Goal: Navigation & Orientation: Find specific page/section

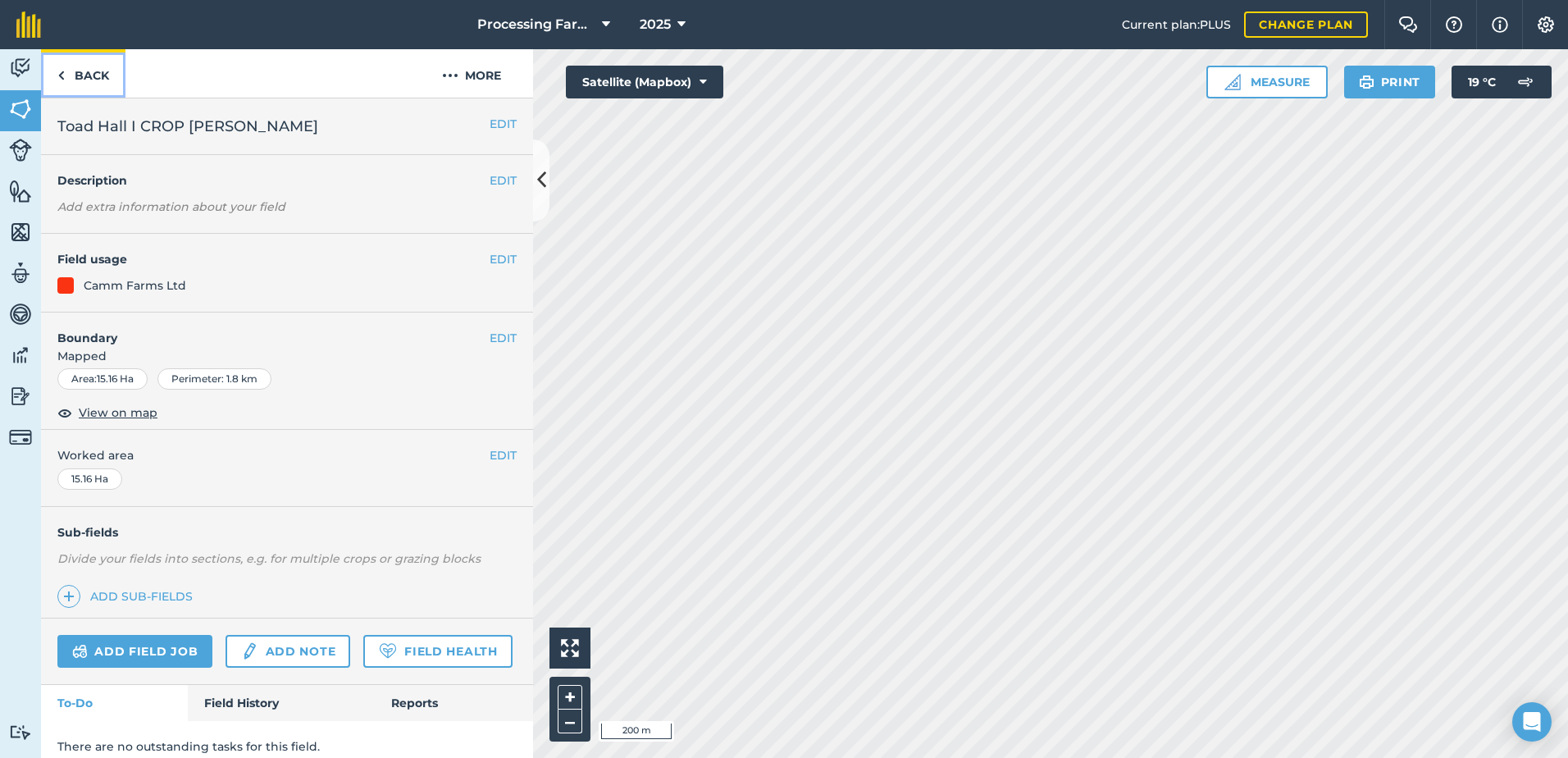
click at [89, 72] on link "Back" at bounding box center [83, 74] width 85 height 49
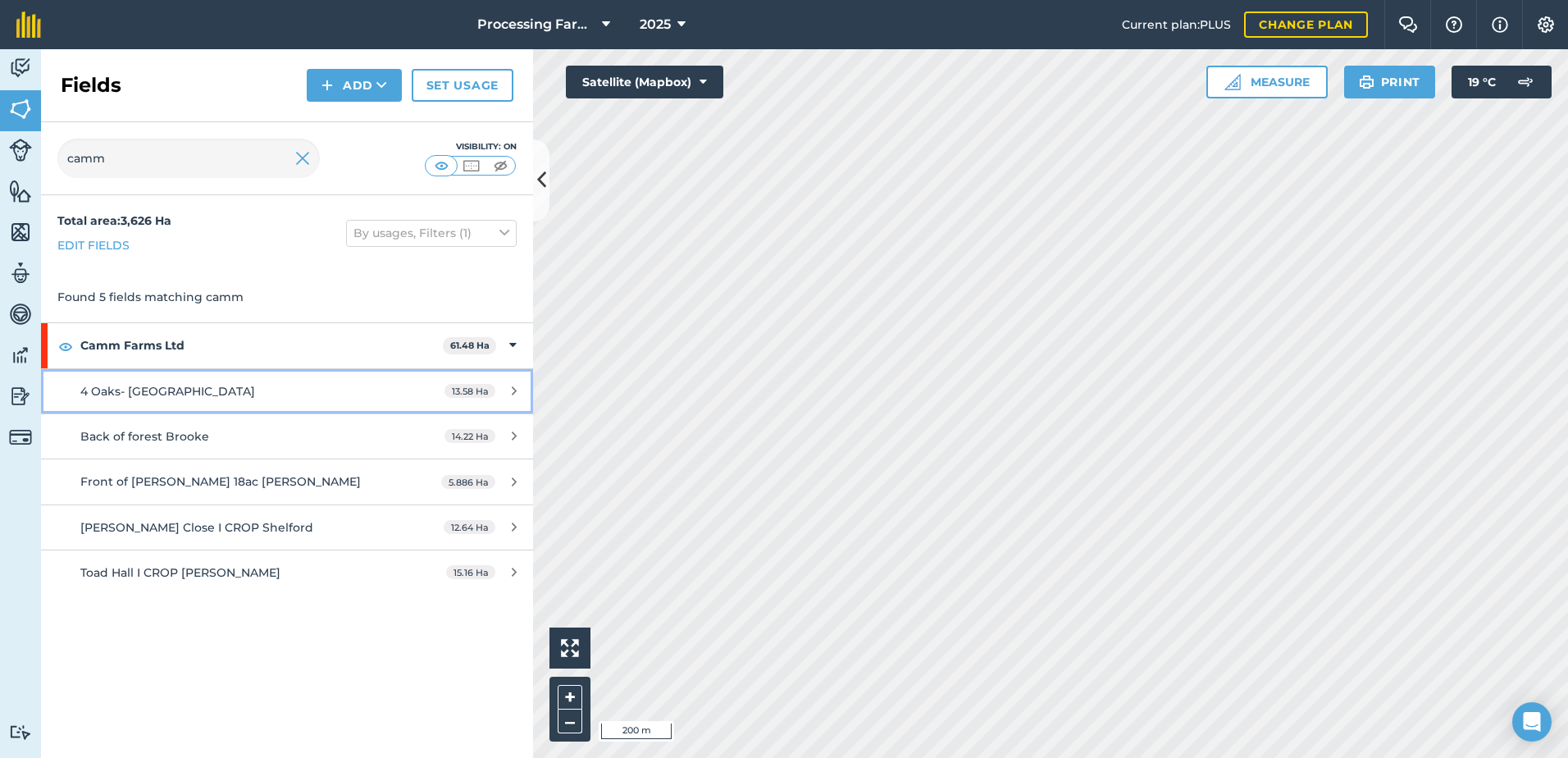
click at [150, 392] on span "4 Oaks- [GEOGRAPHIC_DATA]" at bounding box center [168, 391] width 175 height 15
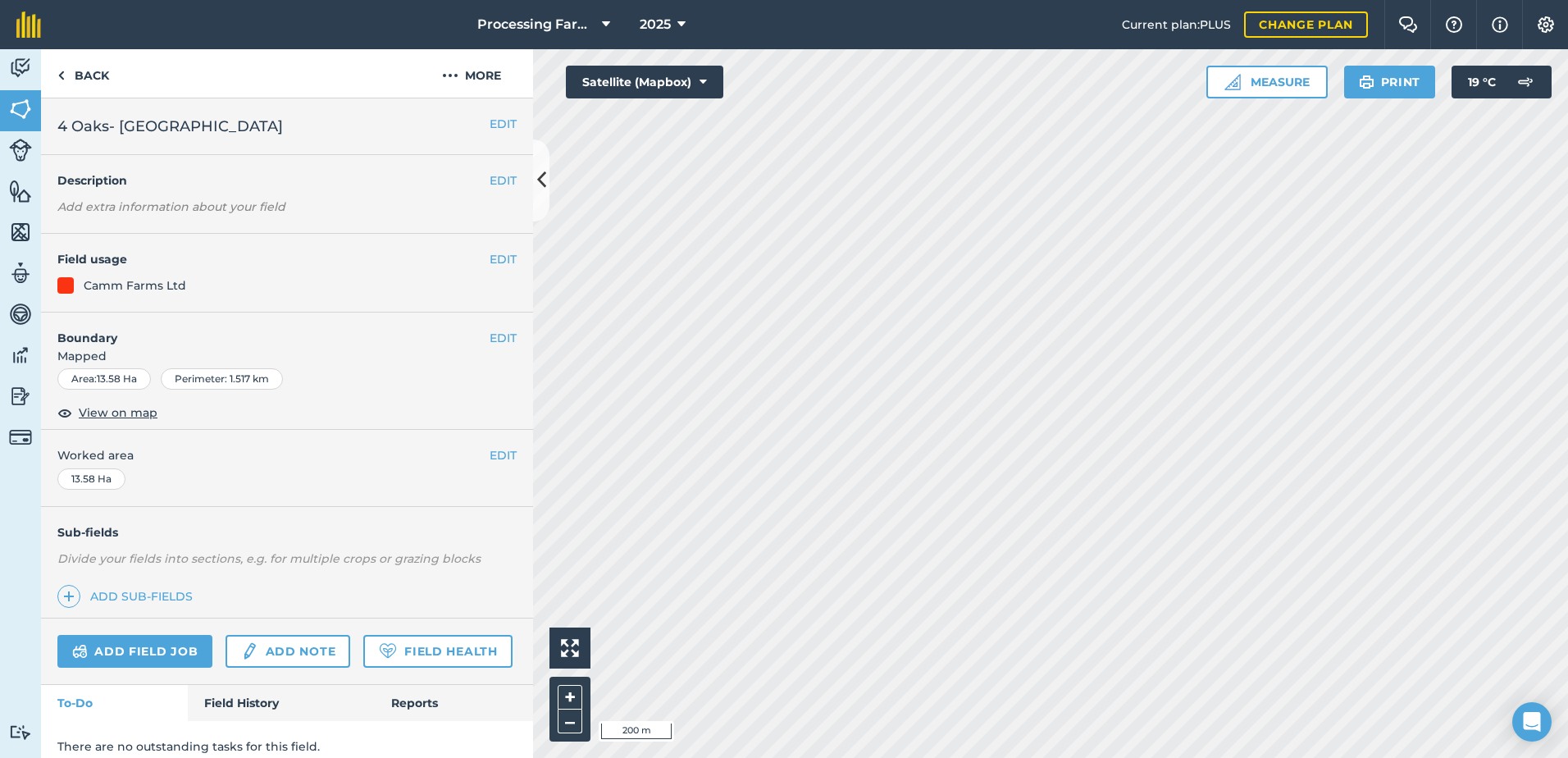
click at [150, 392] on div "Area : 13.58 Ha Perimeter : 1.517 km" at bounding box center [287, 382] width 492 height 28
click at [123, 416] on span "View on map" at bounding box center [118, 412] width 79 height 18
click at [623, 81] on button "Satellite (Mapbox)" at bounding box center [645, 81] width 158 height 33
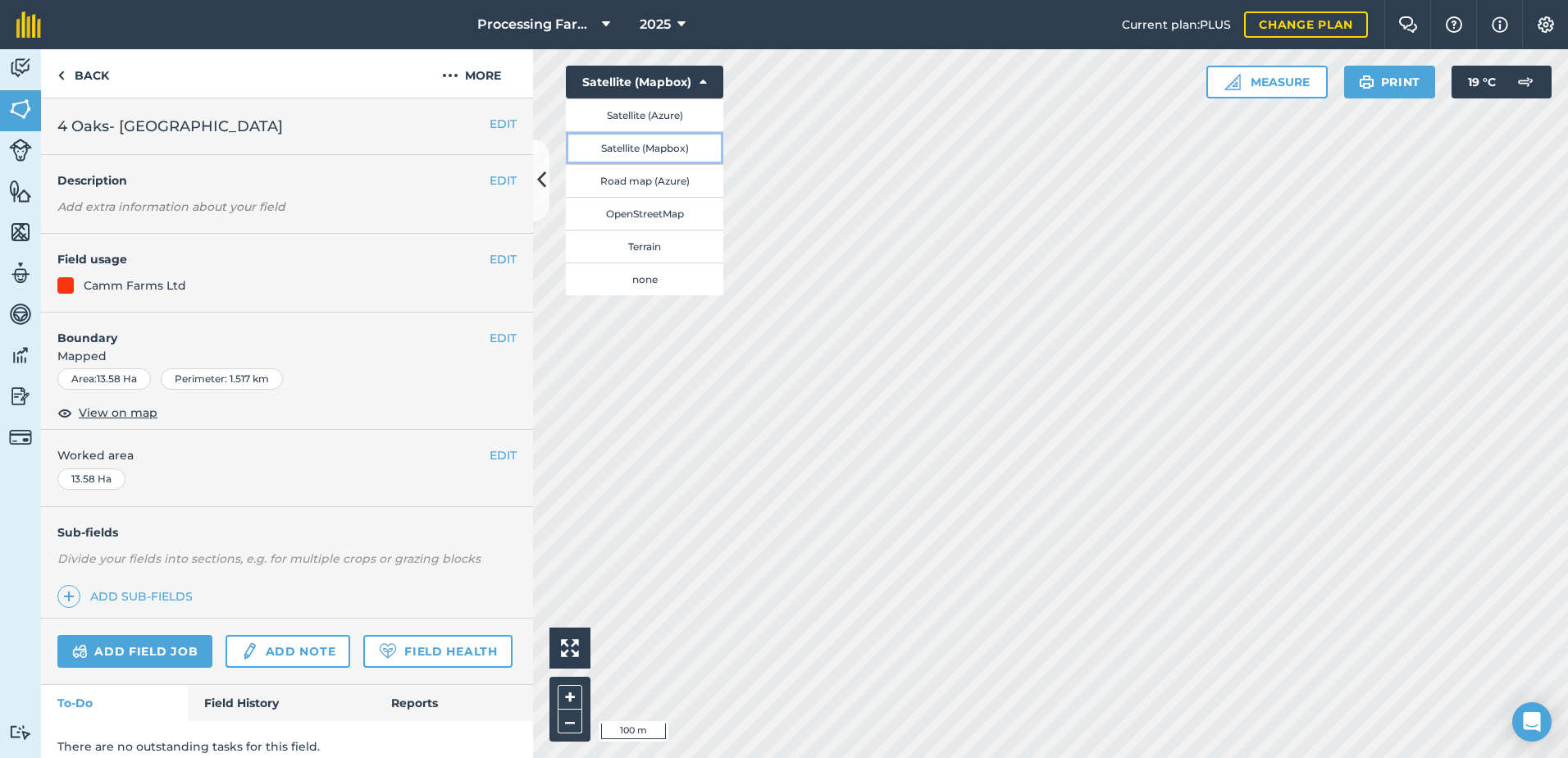
click at [691, 157] on button "Satellite (Mapbox)" at bounding box center [645, 147] width 158 height 33
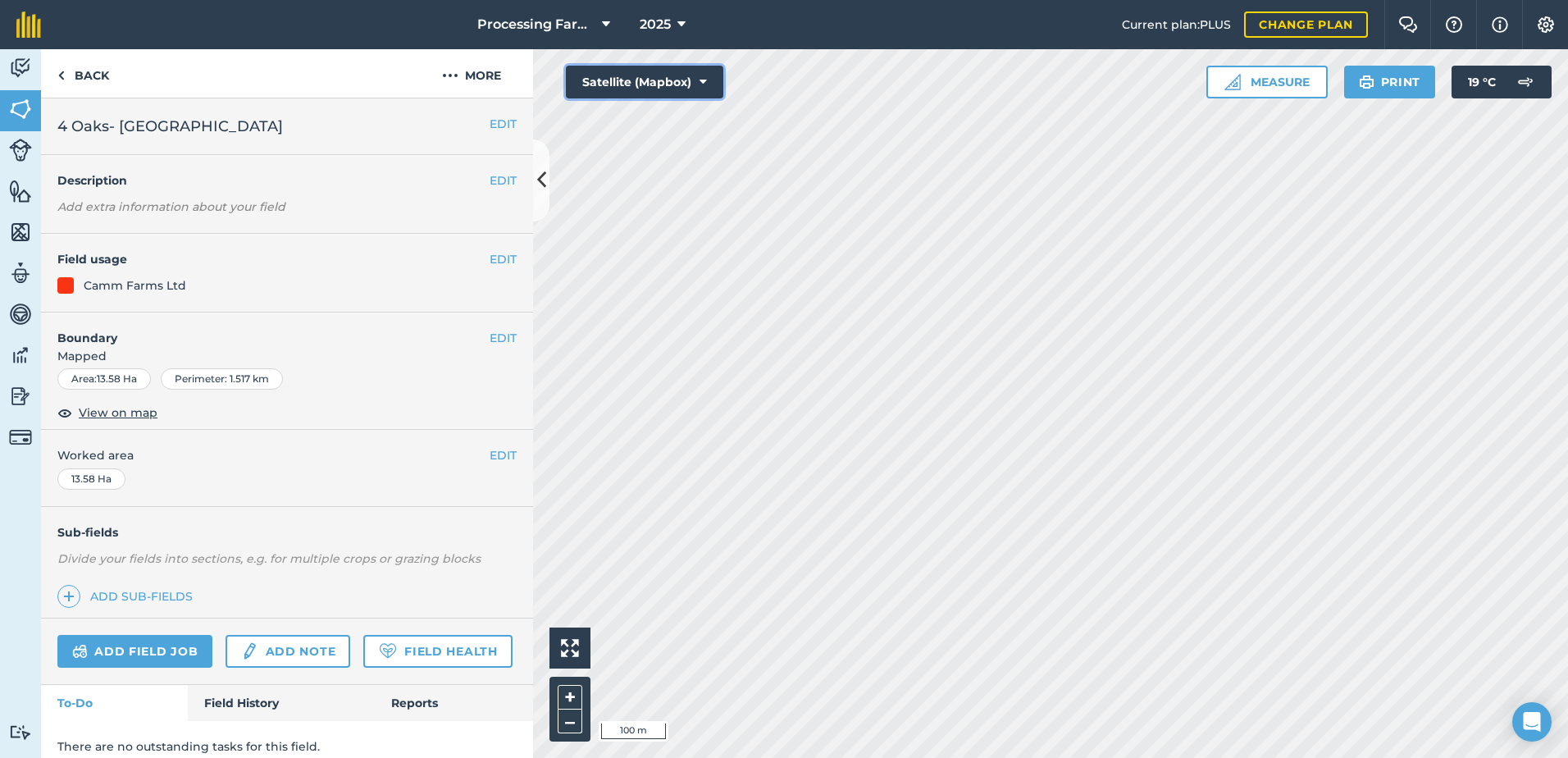
click at [693, 77] on button "Satellite (Mapbox)" at bounding box center [645, 81] width 158 height 33
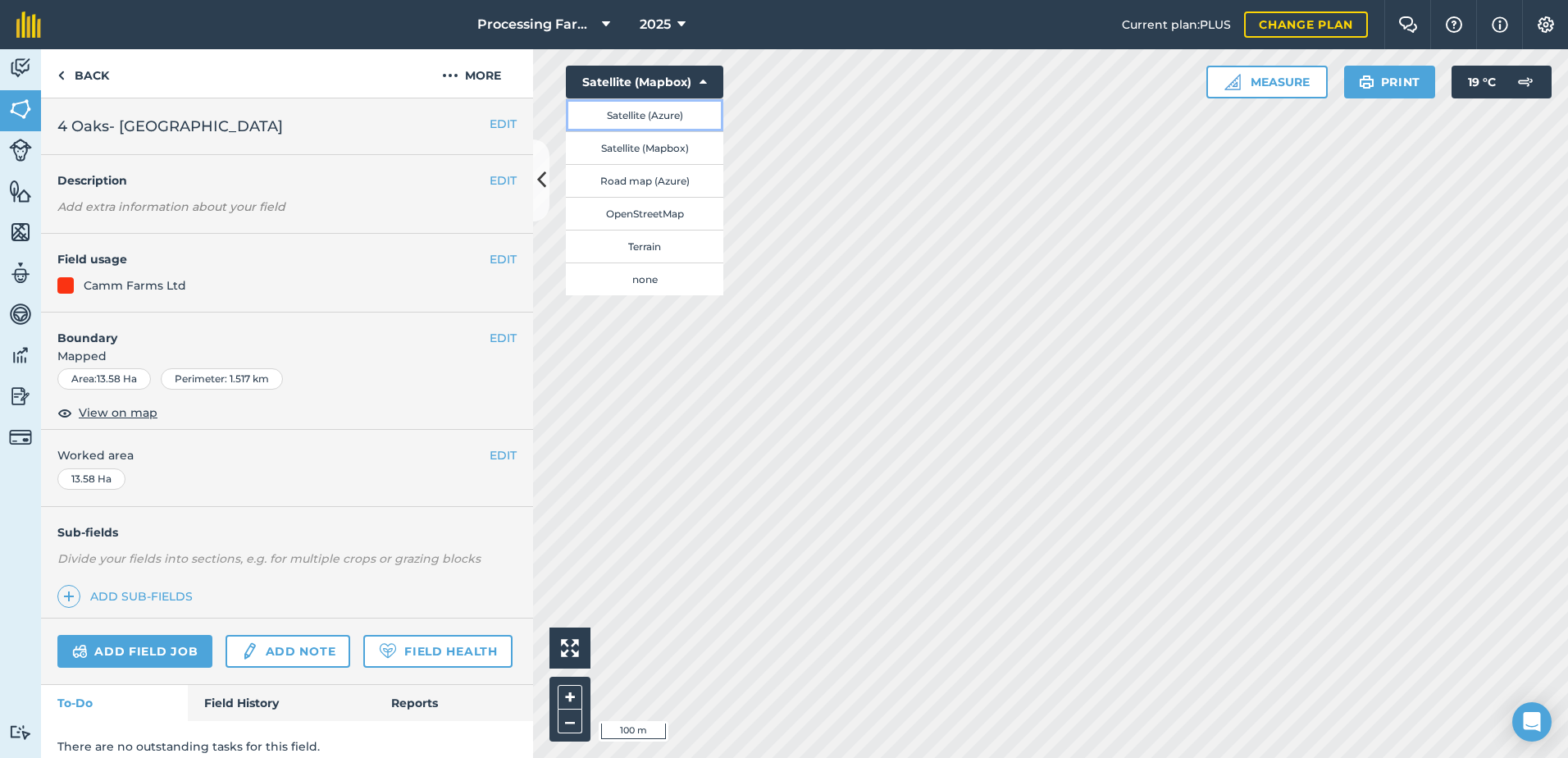
click at [695, 119] on button "Satellite (Azure)" at bounding box center [645, 114] width 158 height 33
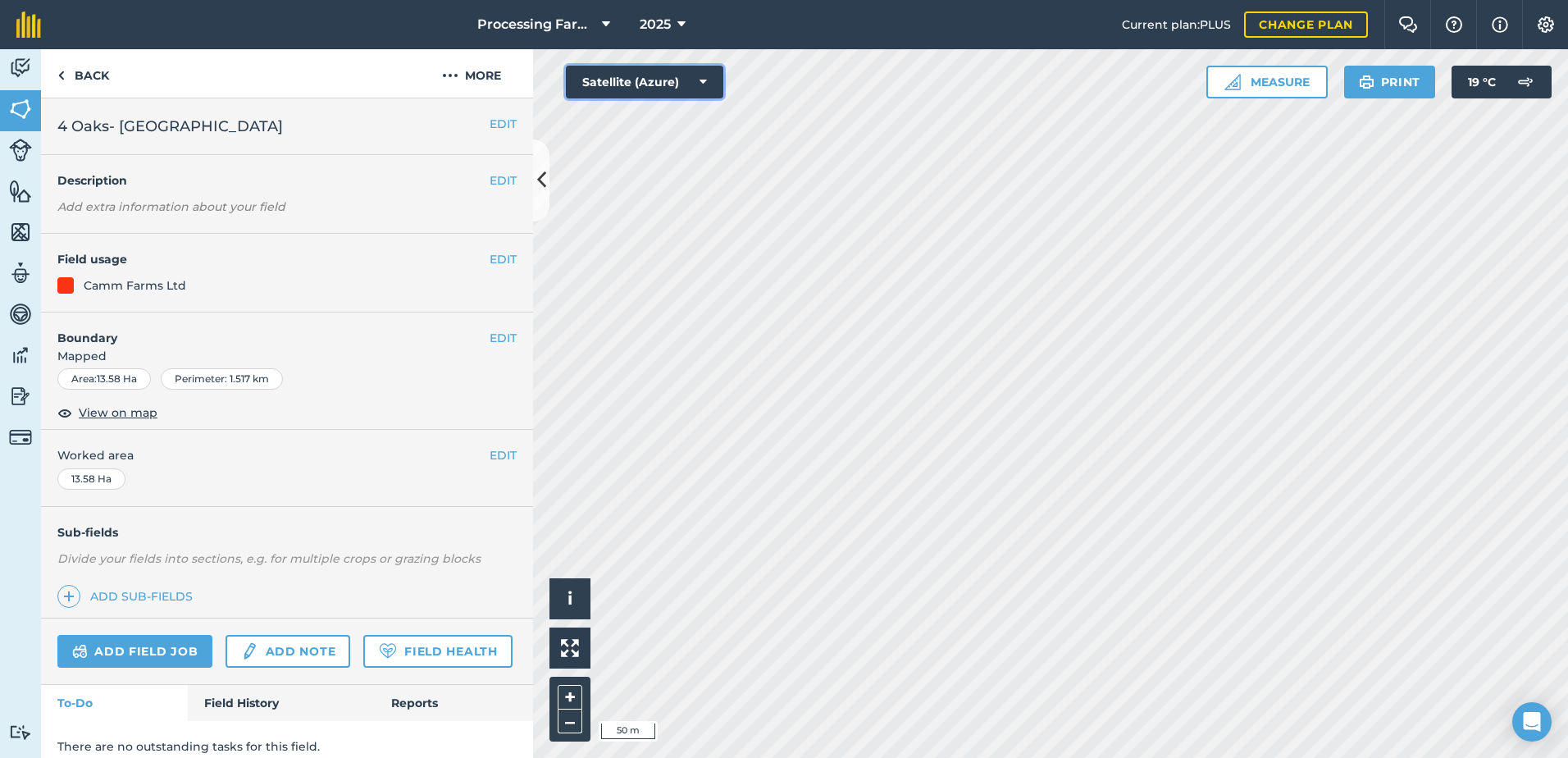
click at [669, 84] on button "Satellite (Azure)" at bounding box center [645, 81] width 158 height 33
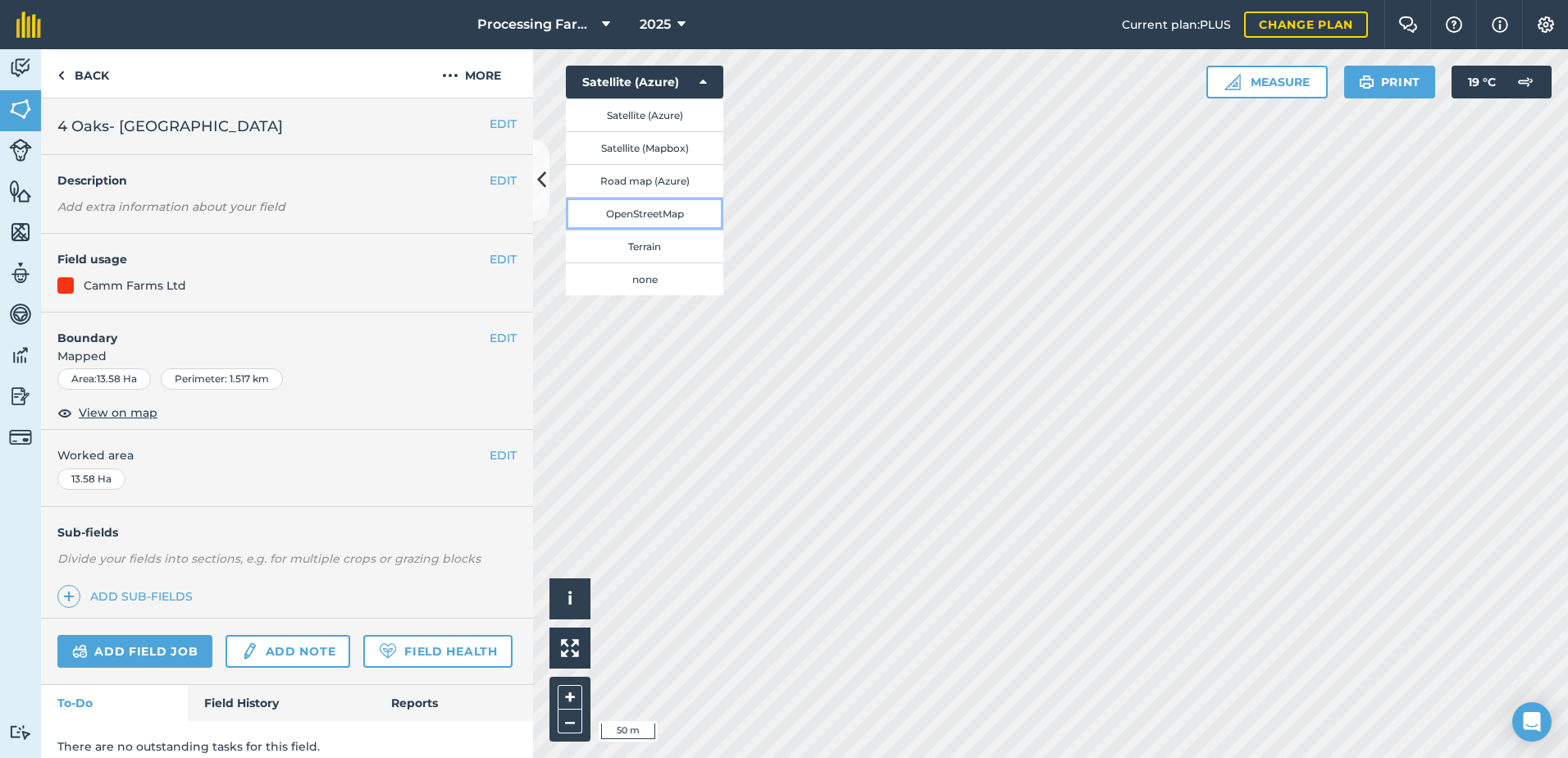
click at [683, 208] on button "OpenStreetMap" at bounding box center [645, 212] width 158 height 33
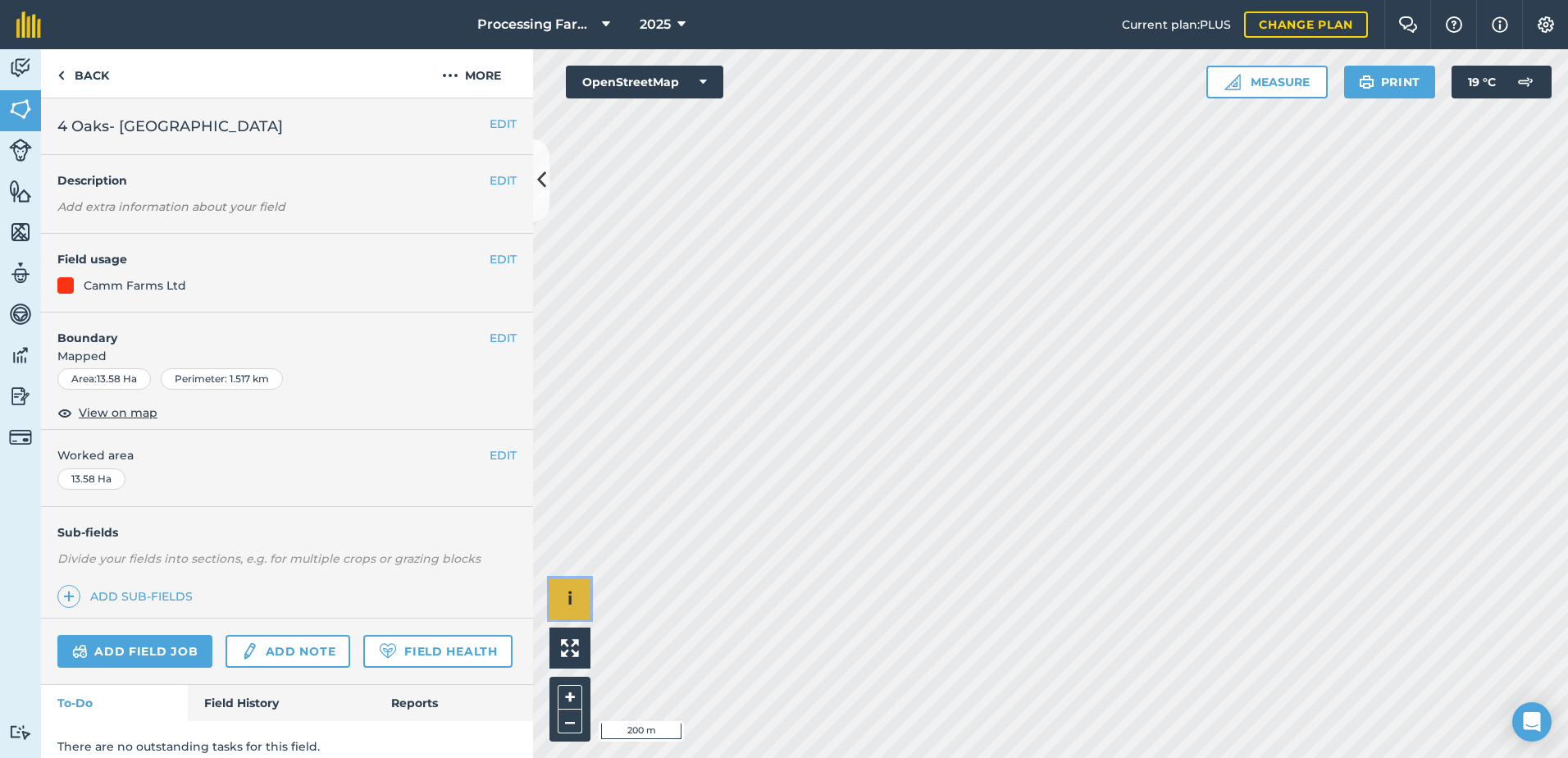
click at [579, 598] on button "i" at bounding box center [569, 599] width 41 height 41
click at [719, 602] on li "© OpenStreetMap contributors." at bounding box center [666, 599] width 151 height 41
click at [712, 597] on li "© OpenStreetMap contributors." at bounding box center [666, 599] width 151 height 41
click at [575, 602] on button "›" at bounding box center [569, 599] width 41 height 41
click at [666, 76] on button "OpenStreetMap" at bounding box center [645, 81] width 158 height 33
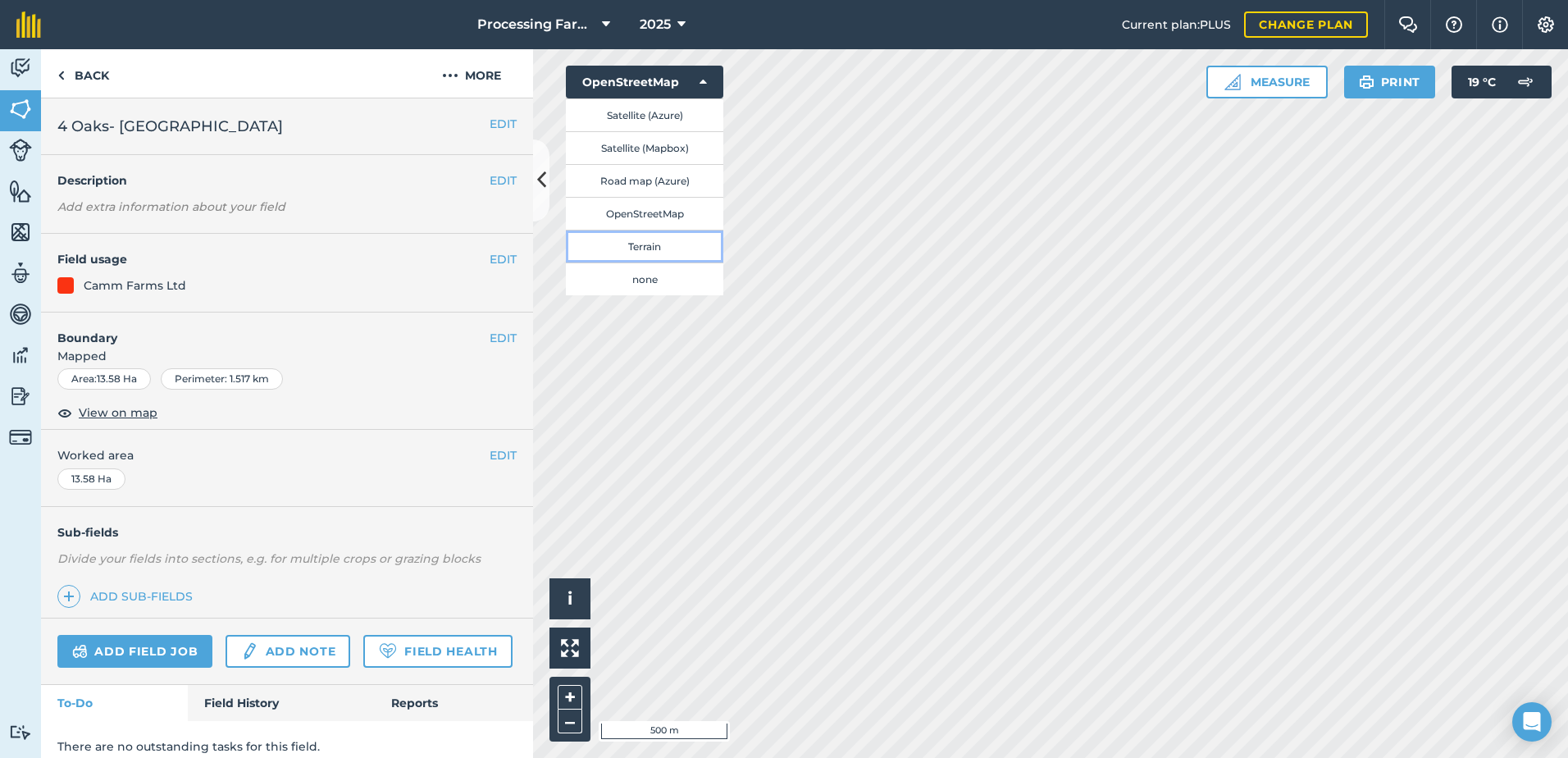
click at [673, 240] on button "Terrain" at bounding box center [645, 246] width 158 height 33
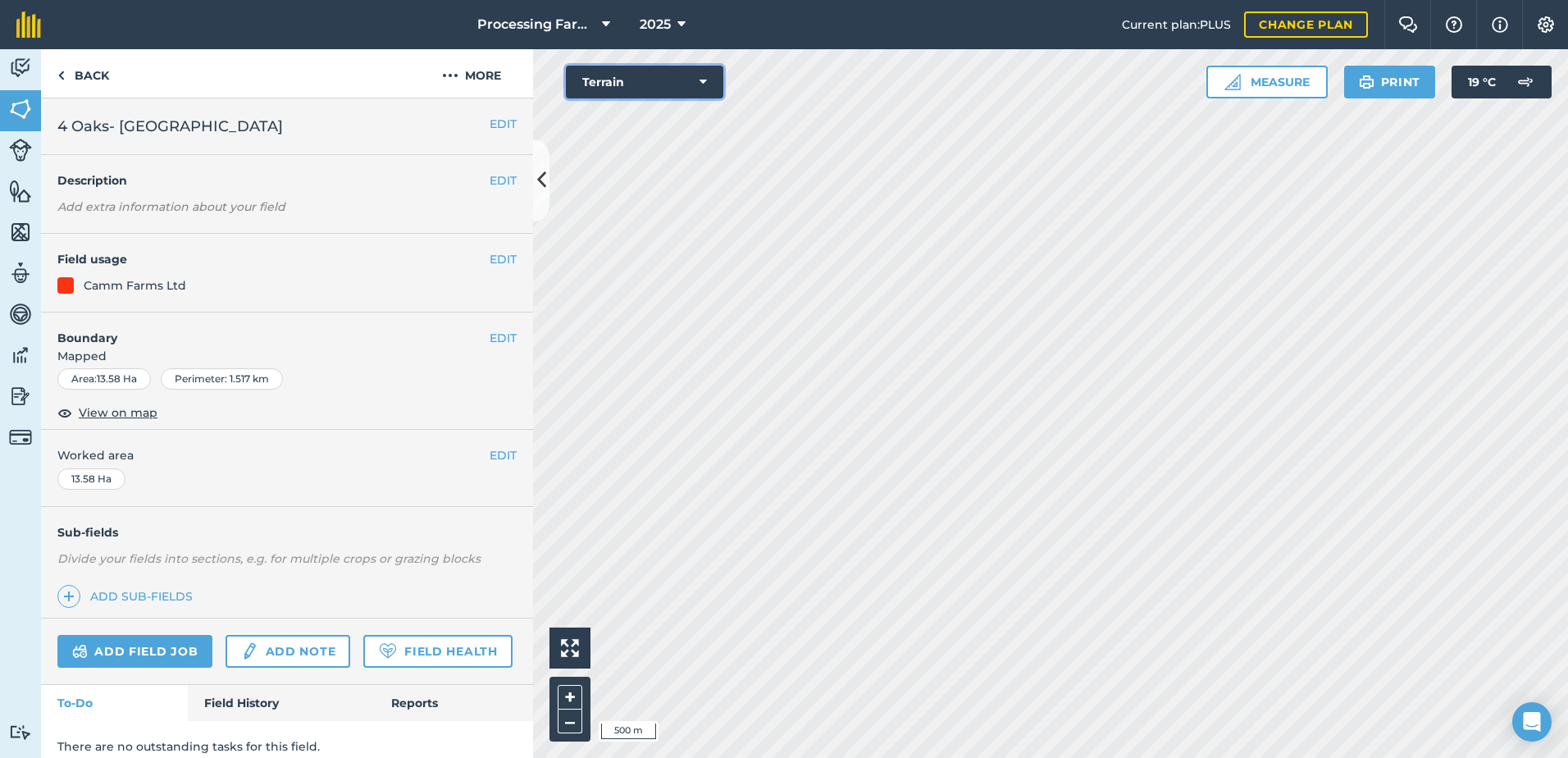
click at [649, 81] on button "Terrain" at bounding box center [645, 81] width 158 height 33
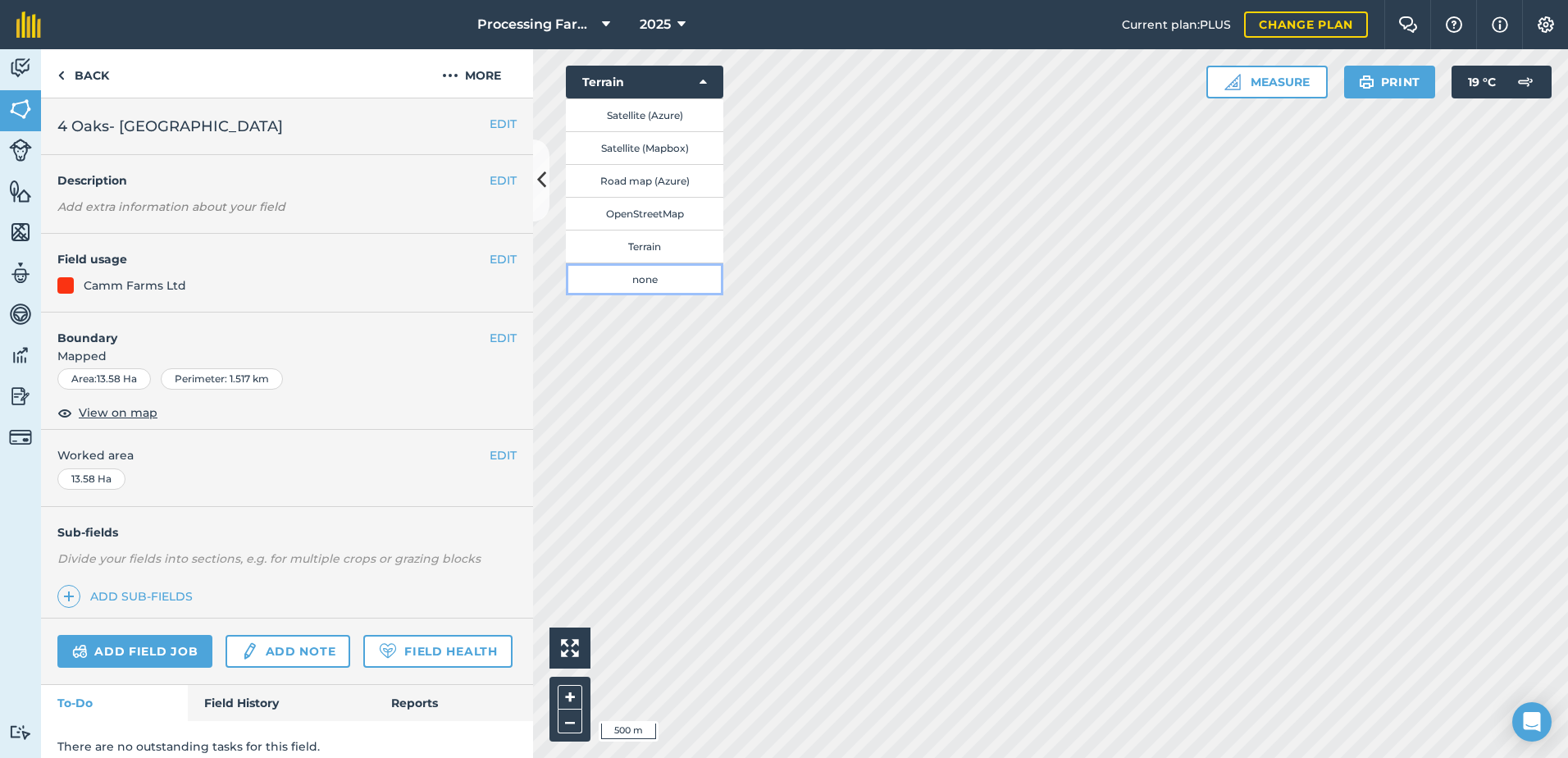
click at [676, 273] on button "none" at bounding box center [645, 279] width 158 height 33
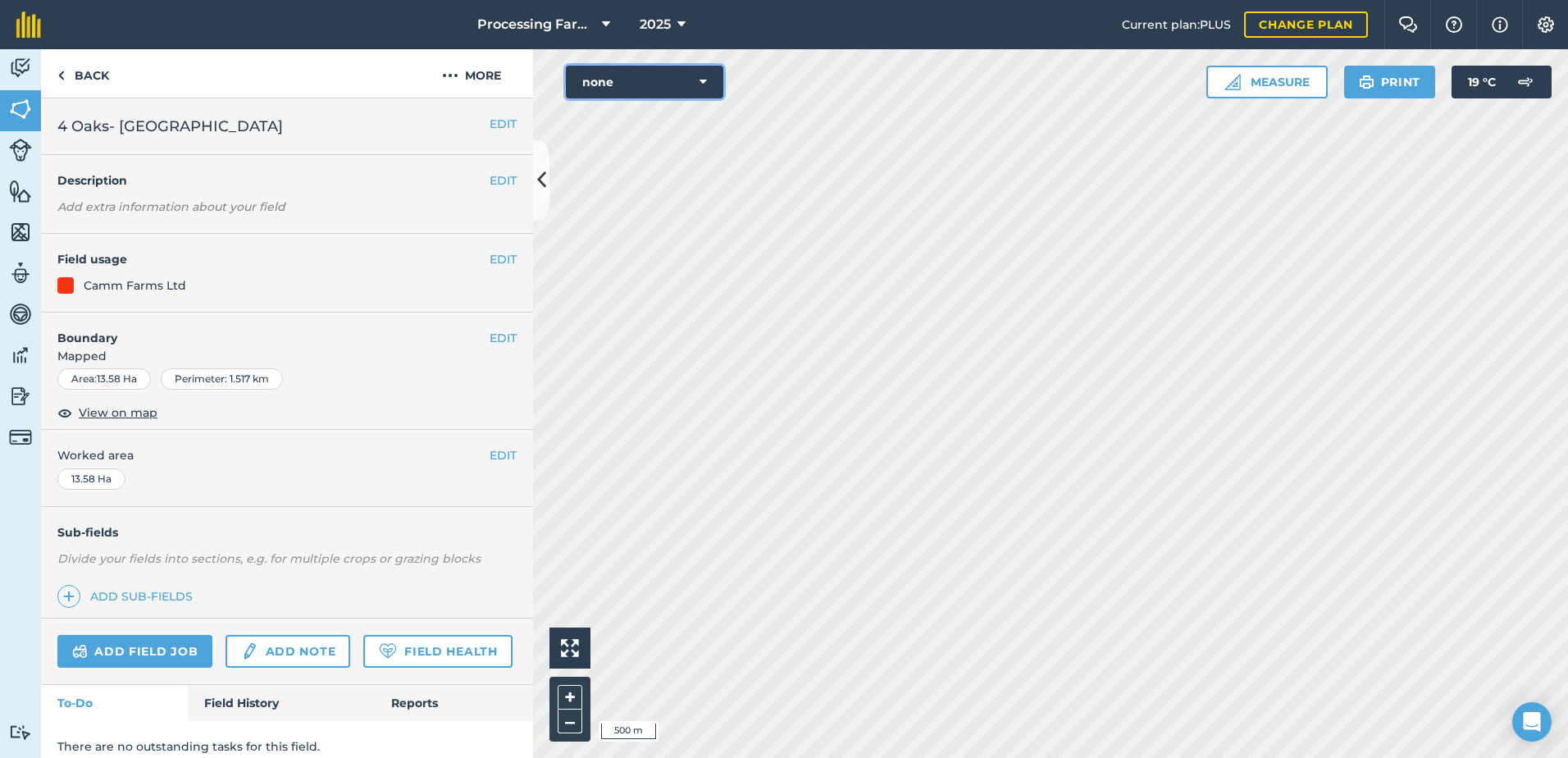
click at [696, 77] on button "none" at bounding box center [645, 81] width 158 height 33
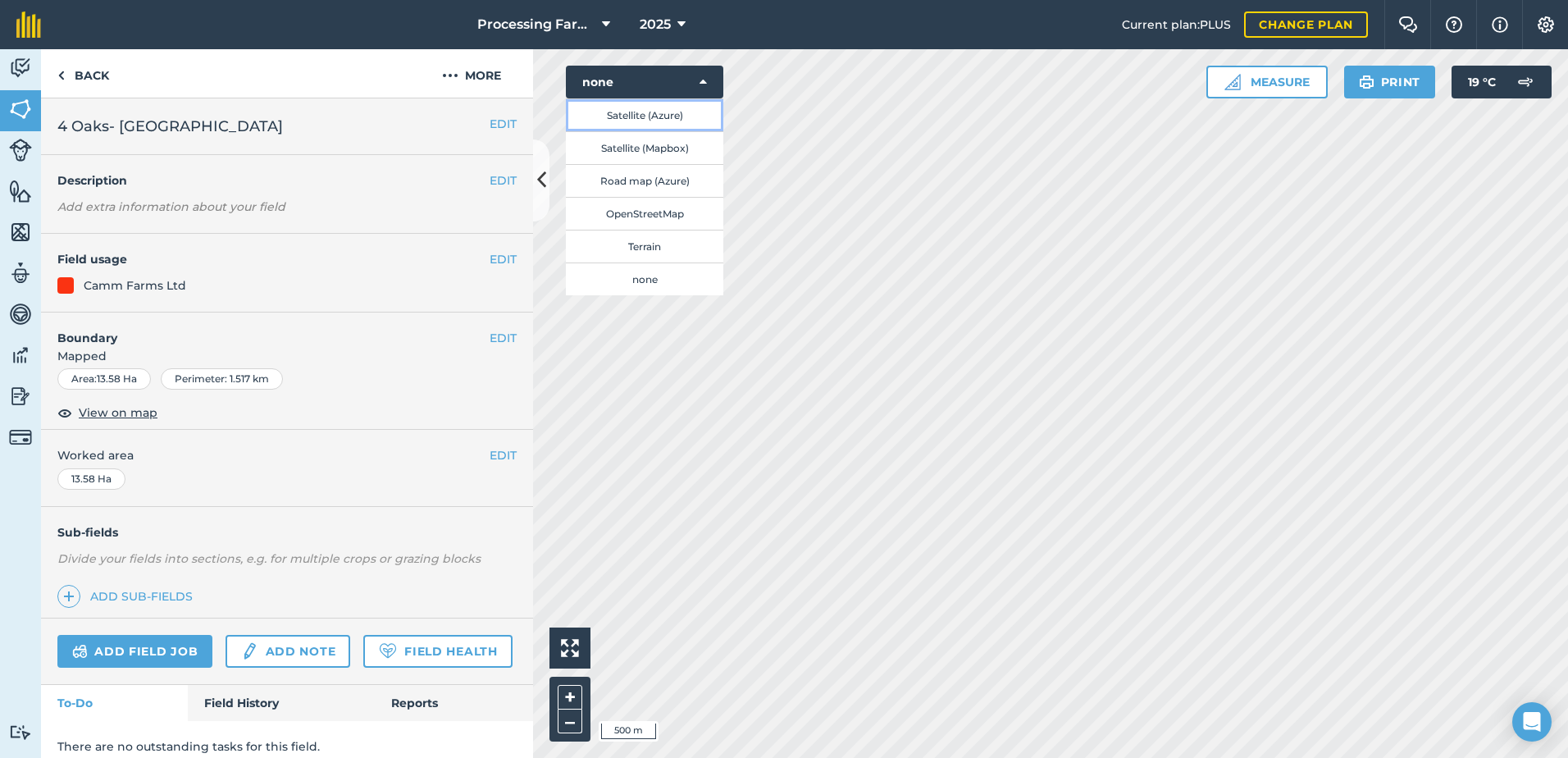
click at [690, 121] on button "Satellite (Azure)" at bounding box center [645, 114] width 158 height 33
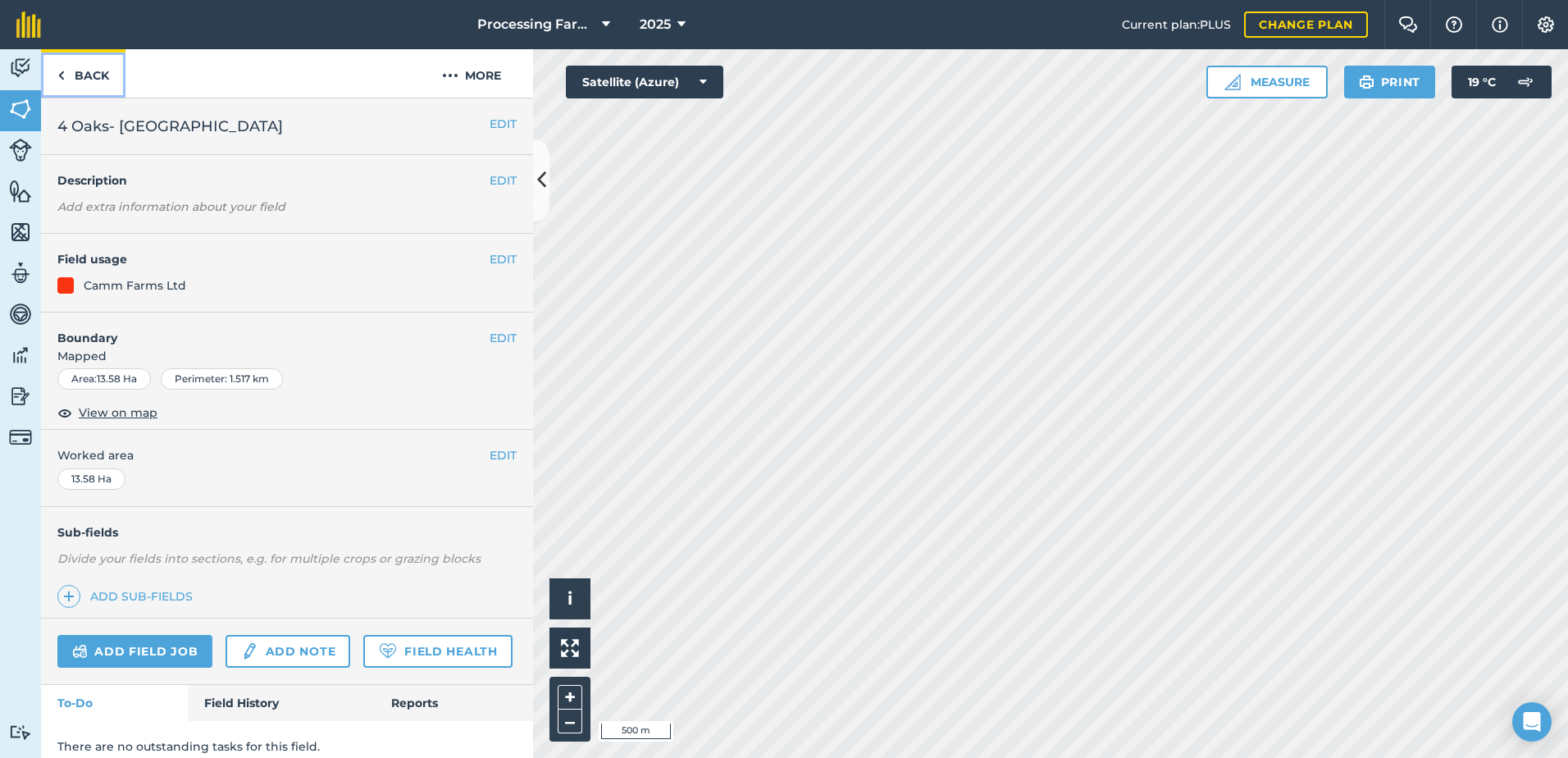
click at [107, 71] on link "Back" at bounding box center [83, 74] width 85 height 49
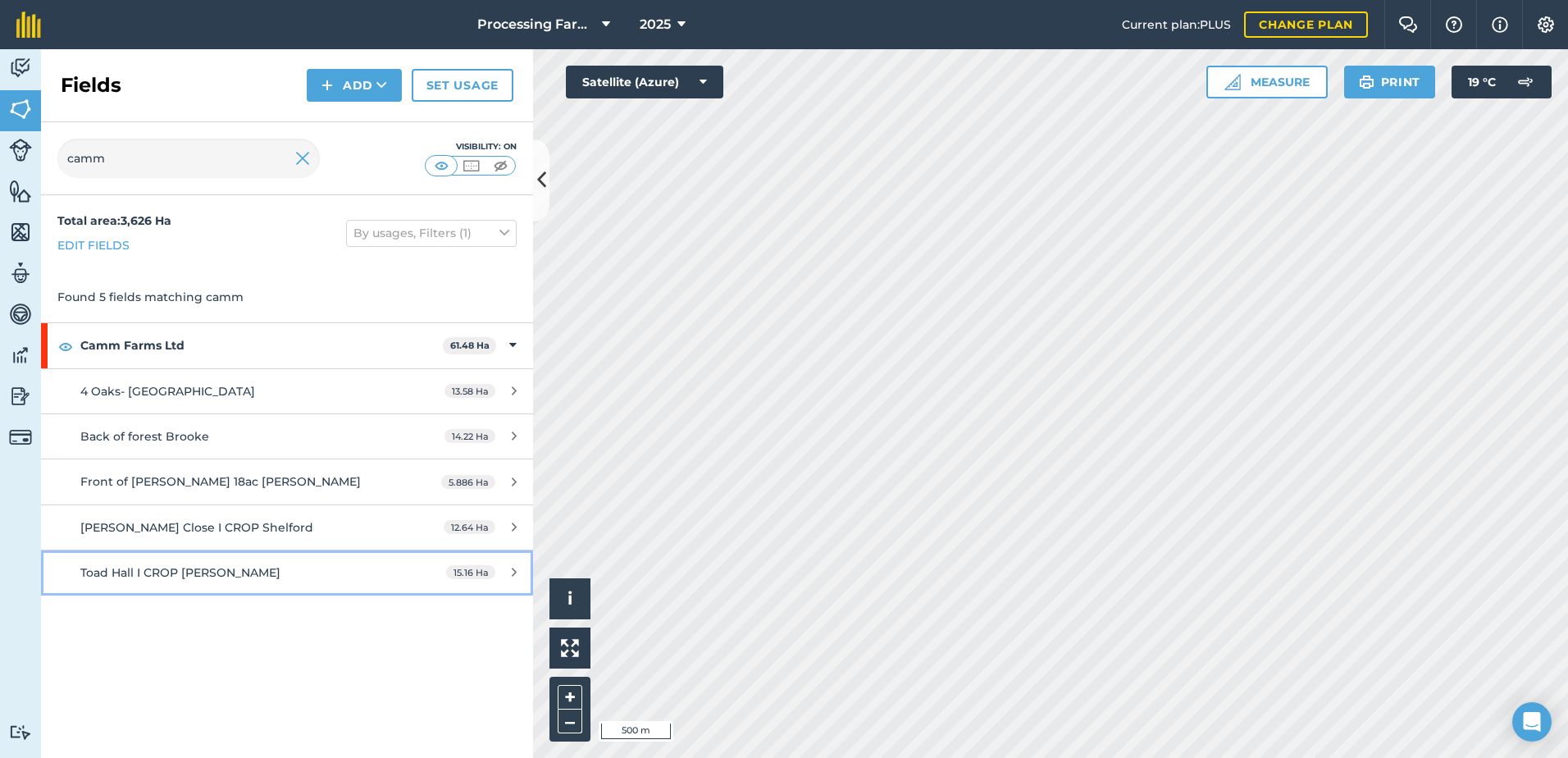
click at [203, 574] on span "Toad Hall I CROP [PERSON_NAME]" at bounding box center [180, 572] width 200 height 15
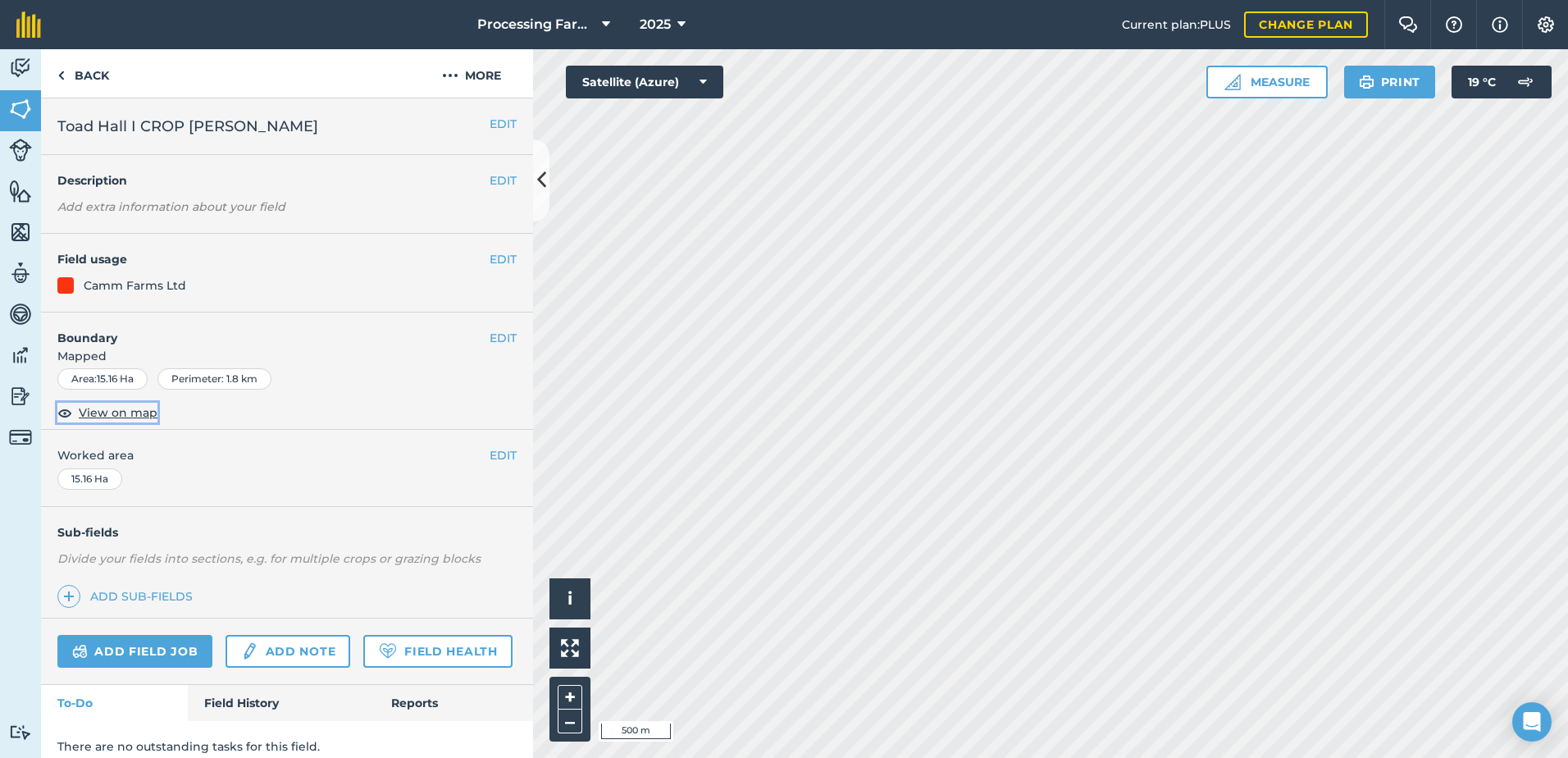
click at [128, 410] on span "View on map" at bounding box center [118, 412] width 79 height 18
click at [103, 78] on link "Back" at bounding box center [83, 74] width 85 height 49
